Goal: Task Accomplishment & Management: Use online tool/utility

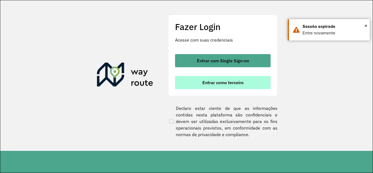
click at [222, 81] on span "Entrar como terceiro" at bounding box center [222, 82] width 41 height 4
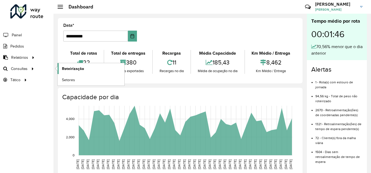
click at [76, 67] on span "Roteirização" at bounding box center [73, 69] width 22 height 6
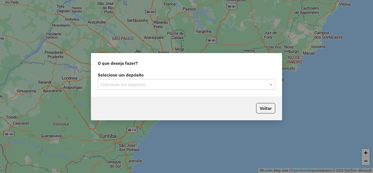
drag, startPoint x: 221, startPoint y: 73, endPoint x: 206, endPoint y: 86, distance: 19.7
click at [220, 74] on label "Selecione um depósito" at bounding box center [186, 74] width 177 height 7
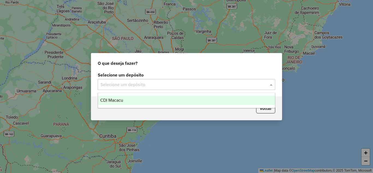
click at [206, 86] on input "text" at bounding box center [180, 84] width 161 height 7
click at [144, 101] on div "CDI Macacu" at bounding box center [186, 99] width 177 height 9
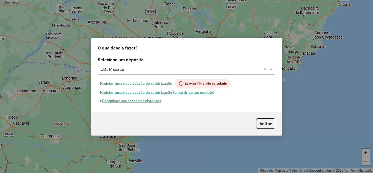
click at [141, 101] on button "Pesquisar por sessões existentes" at bounding box center [131, 101] width 66 height 8
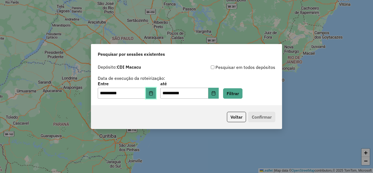
click at [156, 97] on button "Choose Date" at bounding box center [151, 93] width 10 height 11
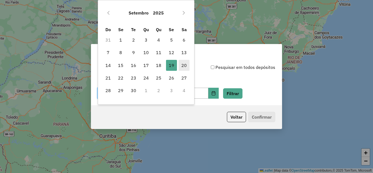
click at [181, 65] on span "20" at bounding box center [183, 65] width 11 height 11
type input "**********"
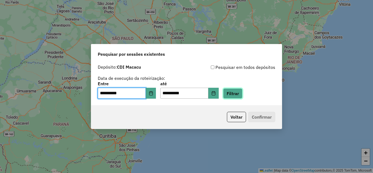
click at [238, 92] on button "Filtrar" at bounding box center [232, 93] width 19 height 10
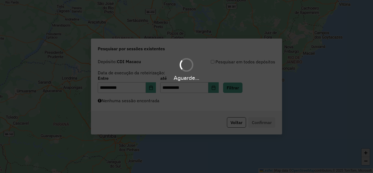
click at [153, 102] on div "Aguarde..." at bounding box center [186, 86] width 373 height 173
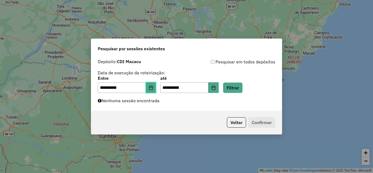
click at [156, 90] on button "Choose Date" at bounding box center [151, 87] width 10 height 11
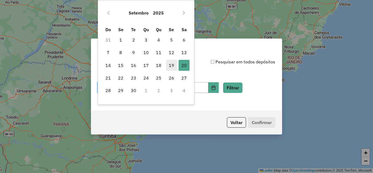
click at [169, 67] on span "19" at bounding box center [171, 65] width 11 height 11
type input "**********"
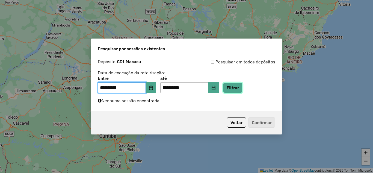
click at [240, 86] on button "Filtrar" at bounding box center [232, 87] width 19 height 10
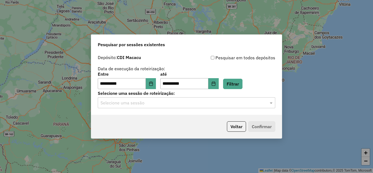
click at [183, 118] on div "Voltar Confirmar" at bounding box center [186, 126] width 190 height 23
click at [170, 97] on ng-select "Selecione uma sessão" at bounding box center [186, 102] width 177 height 11
click at [209, 106] on div "Selecione uma sessão" at bounding box center [186, 102] width 177 height 11
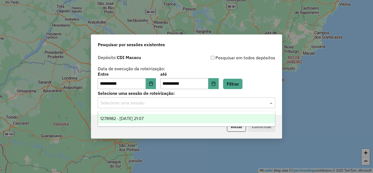
click at [175, 118] on div "1278982 - [DATE] 21:07" at bounding box center [186, 118] width 177 height 9
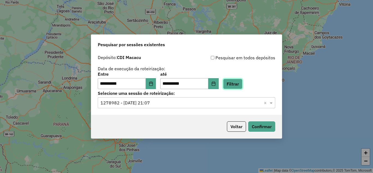
click at [239, 82] on button "Filtrar" at bounding box center [232, 84] width 19 height 10
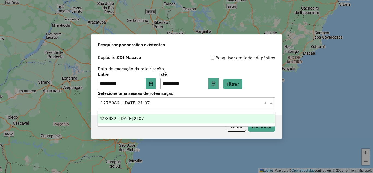
drag, startPoint x: 209, startPoint y: 102, endPoint x: 207, endPoint y: 103, distance: 3.0
click at [208, 102] on input "text" at bounding box center [180, 103] width 161 height 7
click at [170, 107] on div "Selecione uma sessão × 1278982 - [DATE] 21:07 ×" at bounding box center [186, 102] width 177 height 11
click at [210, 105] on input "text" at bounding box center [180, 103] width 161 height 7
click at [228, 71] on div "**********" at bounding box center [186, 71] width 177 height 35
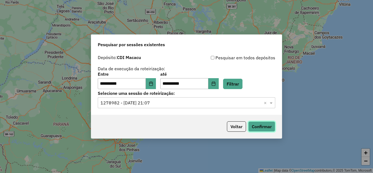
click at [256, 129] on button "Confirmar" at bounding box center [261, 126] width 27 height 10
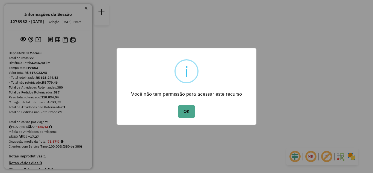
click at [186, 118] on div "OK No Cancel" at bounding box center [186, 111] width 140 height 15
click at [186, 115] on button "OK" at bounding box center [186, 111] width 16 height 13
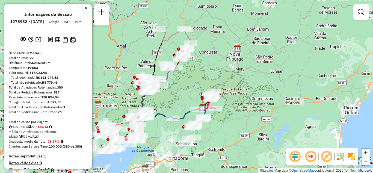
drag, startPoint x: 193, startPoint y: 44, endPoint x: 159, endPoint y: 42, distance: 34.7
click at [208, 66] on div "Janela de atendimento Grade de atendimento Capacidade Transportadoras Veículos …" at bounding box center [186, 86] width 373 height 173
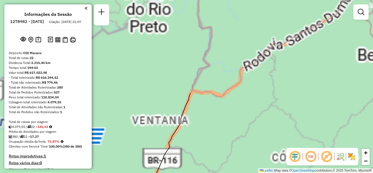
drag, startPoint x: 161, startPoint y: 42, endPoint x: 163, endPoint y: 54, distance: 12.7
click at [163, 54] on div "Janela de atendimento Grade de atendimento Capacidade Transportadoras Veículos …" at bounding box center [186, 86] width 373 height 173
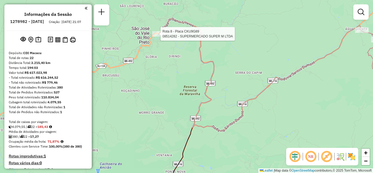
select select "**********"
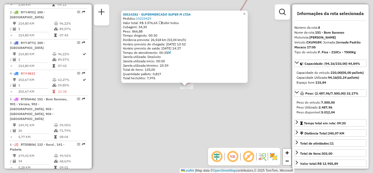
scroll to position [428, 0]
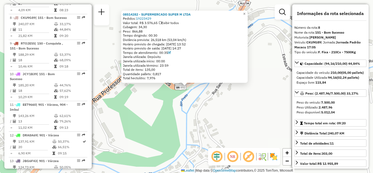
click at [201, 127] on div "Rota 8 - Placa CKU9G89 08514282 - SUPERMERCADO SUPER M LTDA 08514282 - SUPERMER…" at bounding box center [186, 86] width 373 height 173
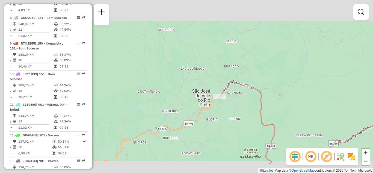
drag, startPoint x: 290, startPoint y: 137, endPoint x: 238, endPoint y: 80, distance: 76.9
click at [241, 83] on div "Janela de atendimento Grade de atendimento Capacidade Transportadoras Veículos …" at bounding box center [186, 86] width 373 height 173
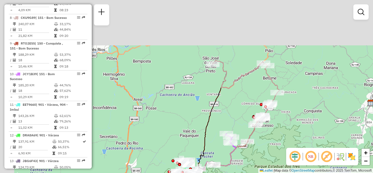
drag, startPoint x: 218, startPoint y: 115, endPoint x: 248, endPoint y: 67, distance: 56.5
click at [243, 63] on div "Janela de atendimento Grade de atendimento Capacidade Transportadoras Veículos …" at bounding box center [186, 86] width 373 height 173
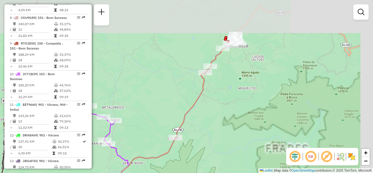
drag, startPoint x: 252, startPoint y: 60, endPoint x: 235, endPoint y: 109, distance: 51.9
click at [235, 109] on div "Janela de atendimento Grade de atendimento Capacidade Transportadoras Veículos …" at bounding box center [186, 86] width 373 height 173
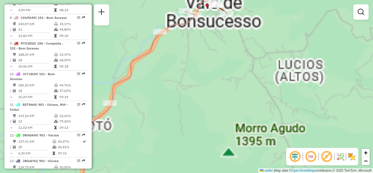
drag, startPoint x: 239, startPoint y: 50, endPoint x: 239, endPoint y: 68, distance: 18.3
click at [239, 68] on div "Janela de atendimento Grade de atendimento Capacidade Transportadoras Veículos …" at bounding box center [186, 86] width 373 height 173
